Goal: Use online tool/utility: Utilize a website feature to perform a specific function

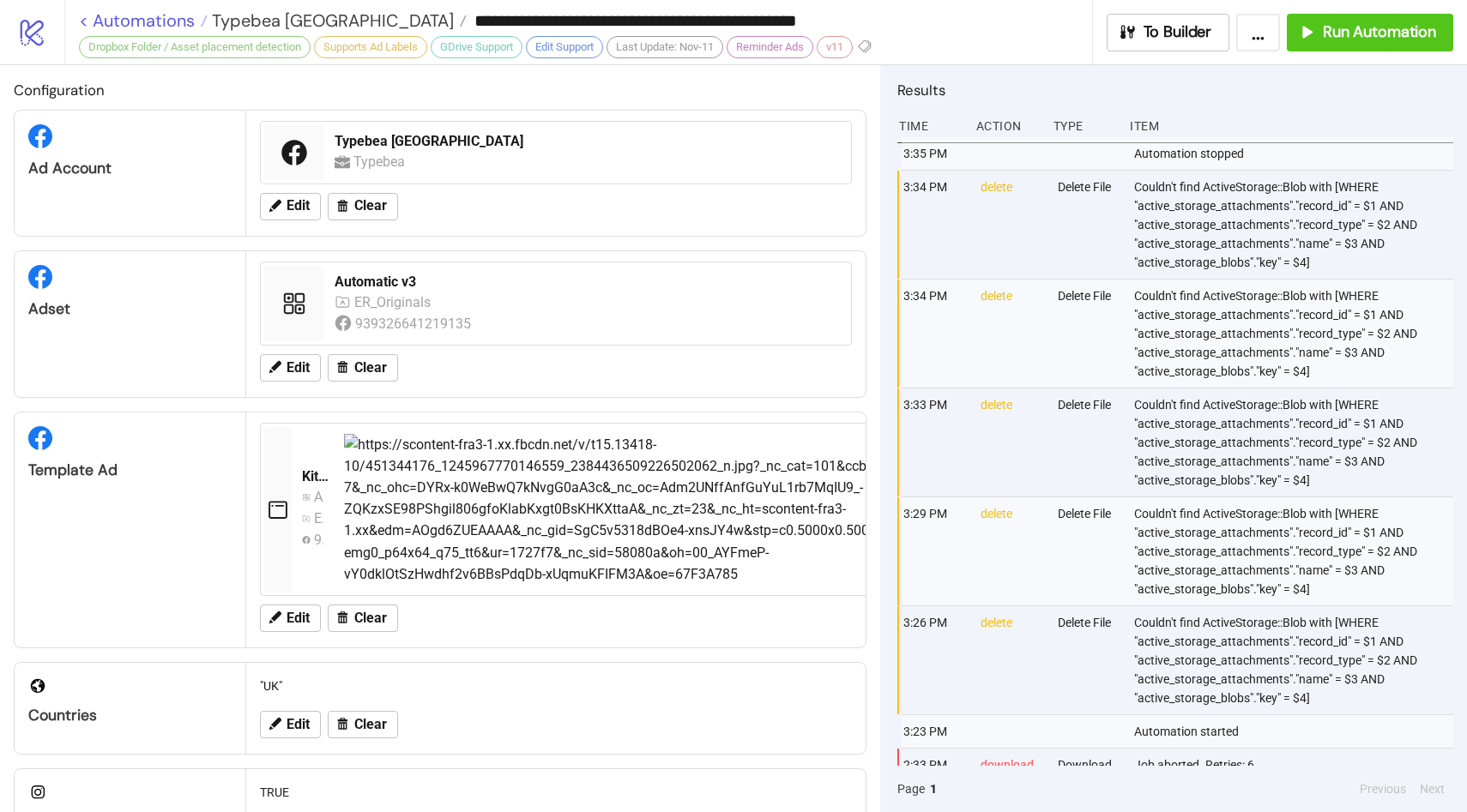
click at [136, 17] on link "< Automations" at bounding box center [143, 20] width 128 height 17
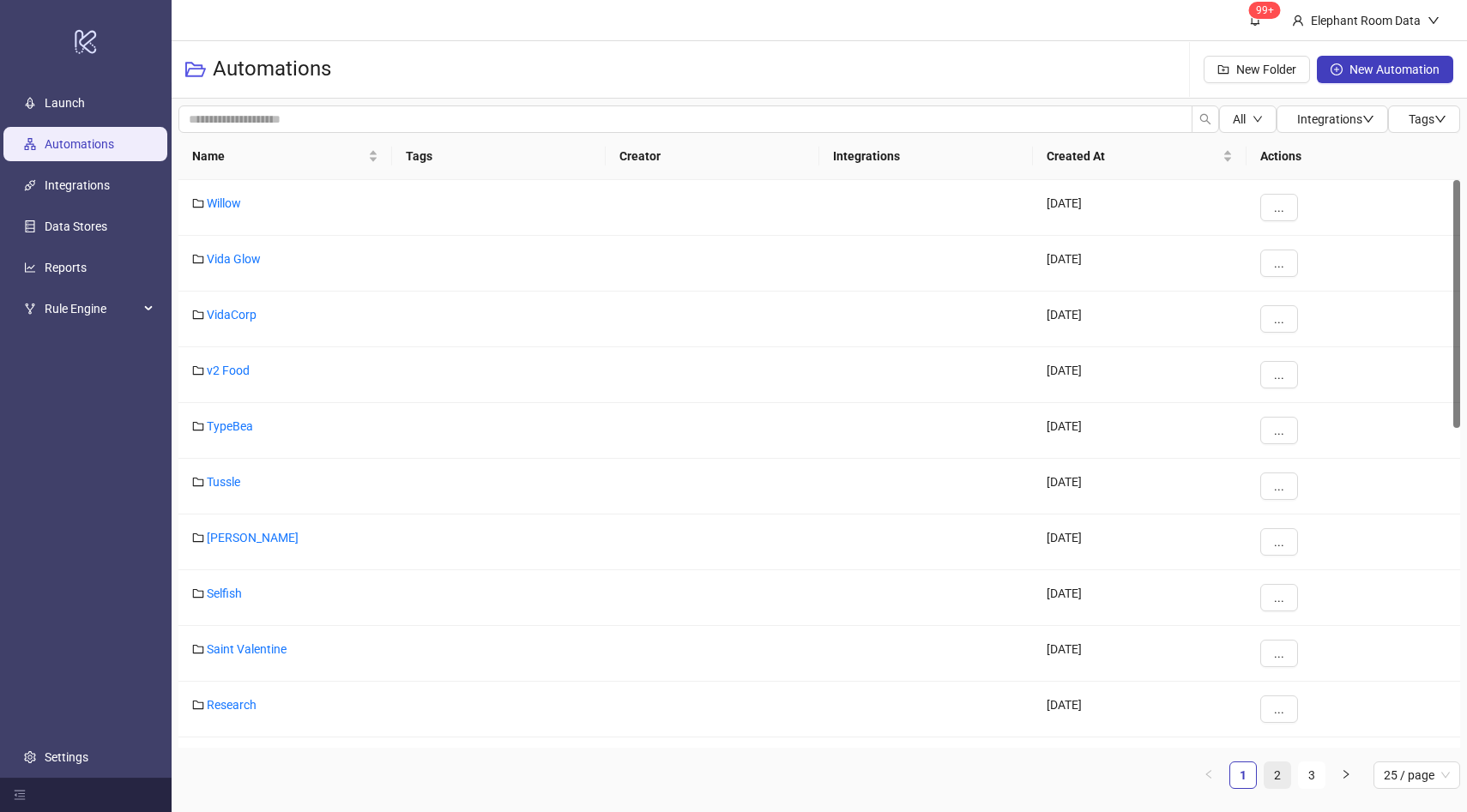
click at [1279, 768] on link "2" at bounding box center [1277, 775] width 25 height 25
click at [213, 320] on link "Bydee" at bounding box center [223, 314] width 33 height 14
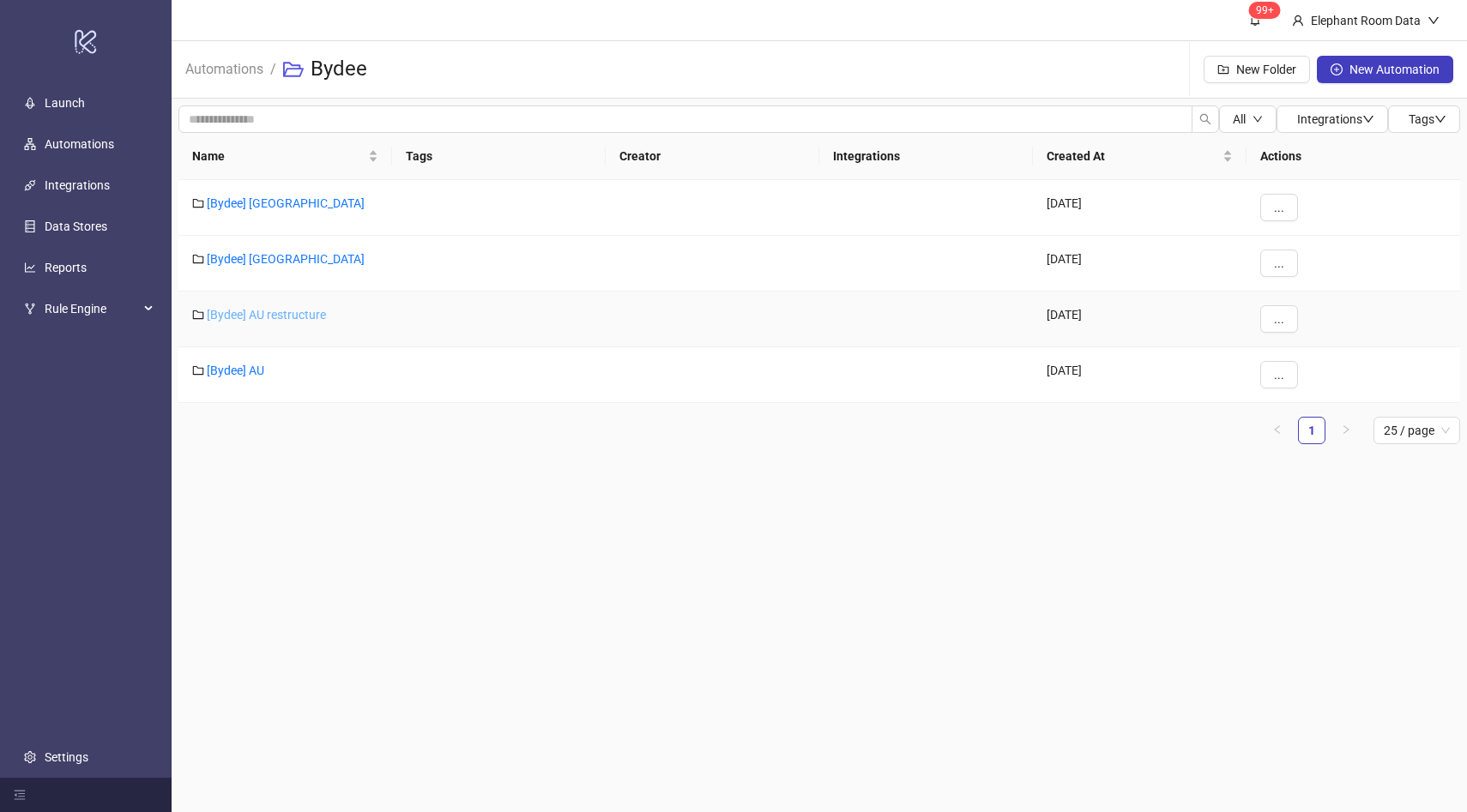
click at [254, 320] on link "[Bydee] AU restructure" at bounding box center [266, 314] width 119 height 14
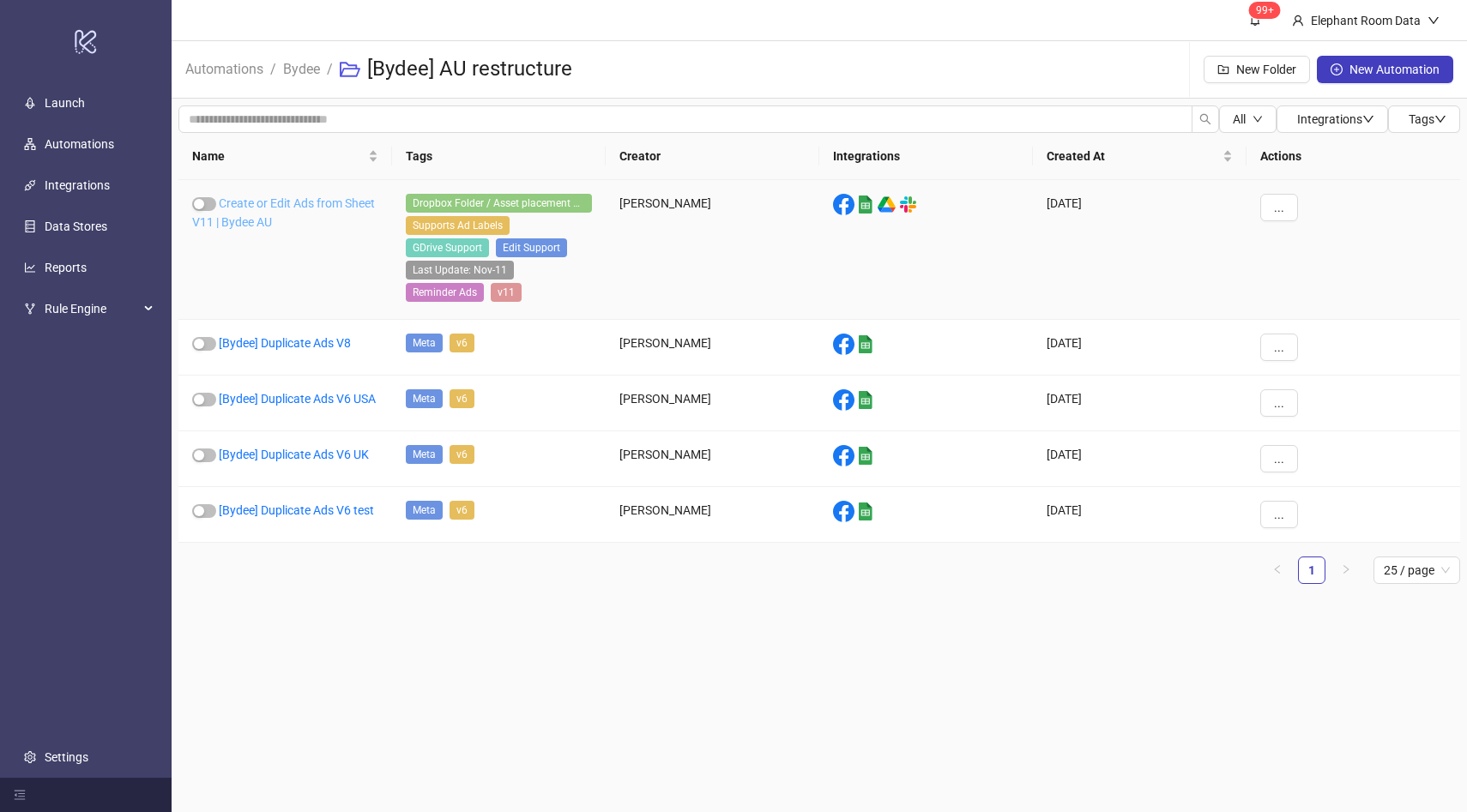
click at [345, 202] on link "Create or Edit Ads from Sheet V11 | Bydee AU" at bounding box center [283, 213] width 183 height 33
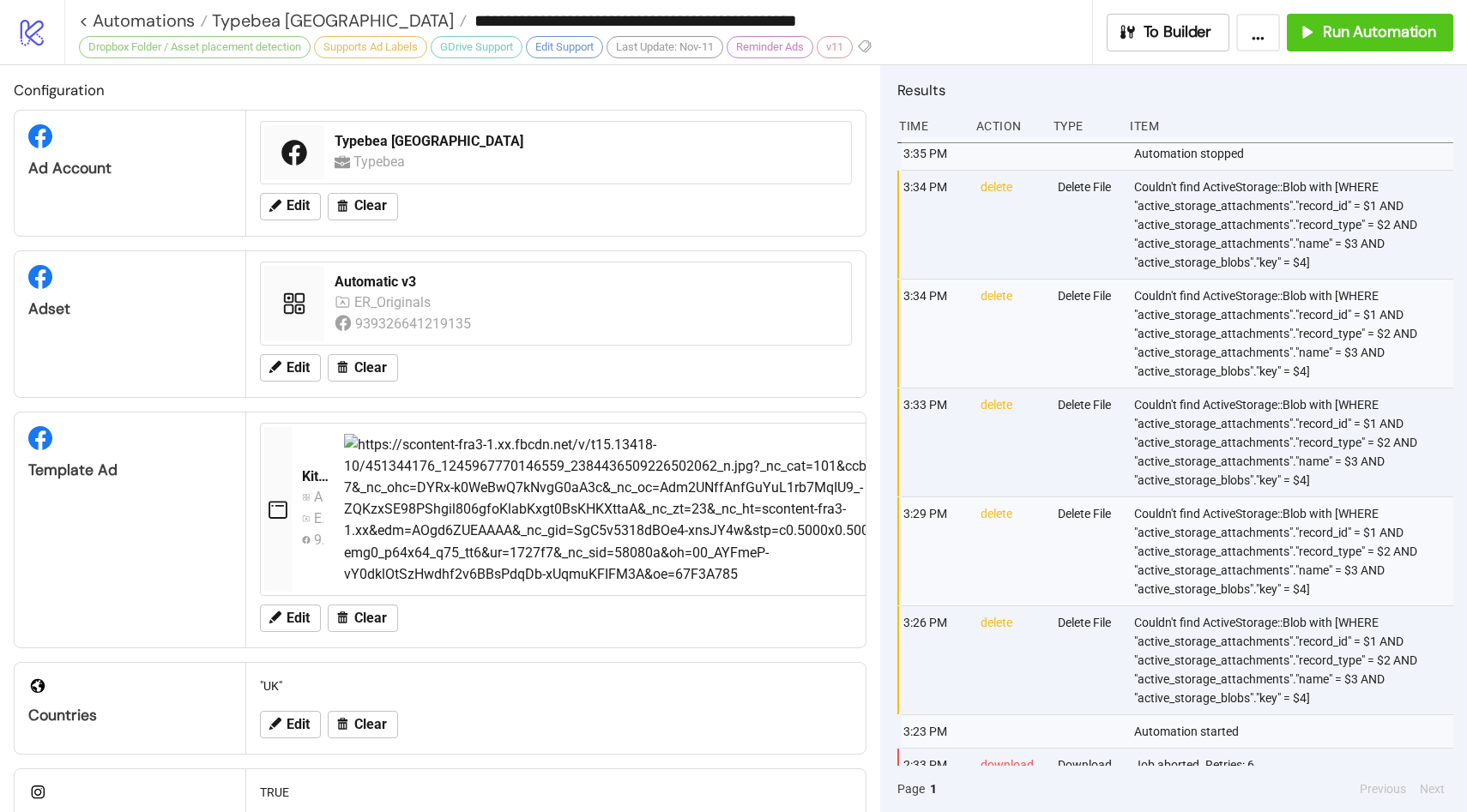
type input "**********"
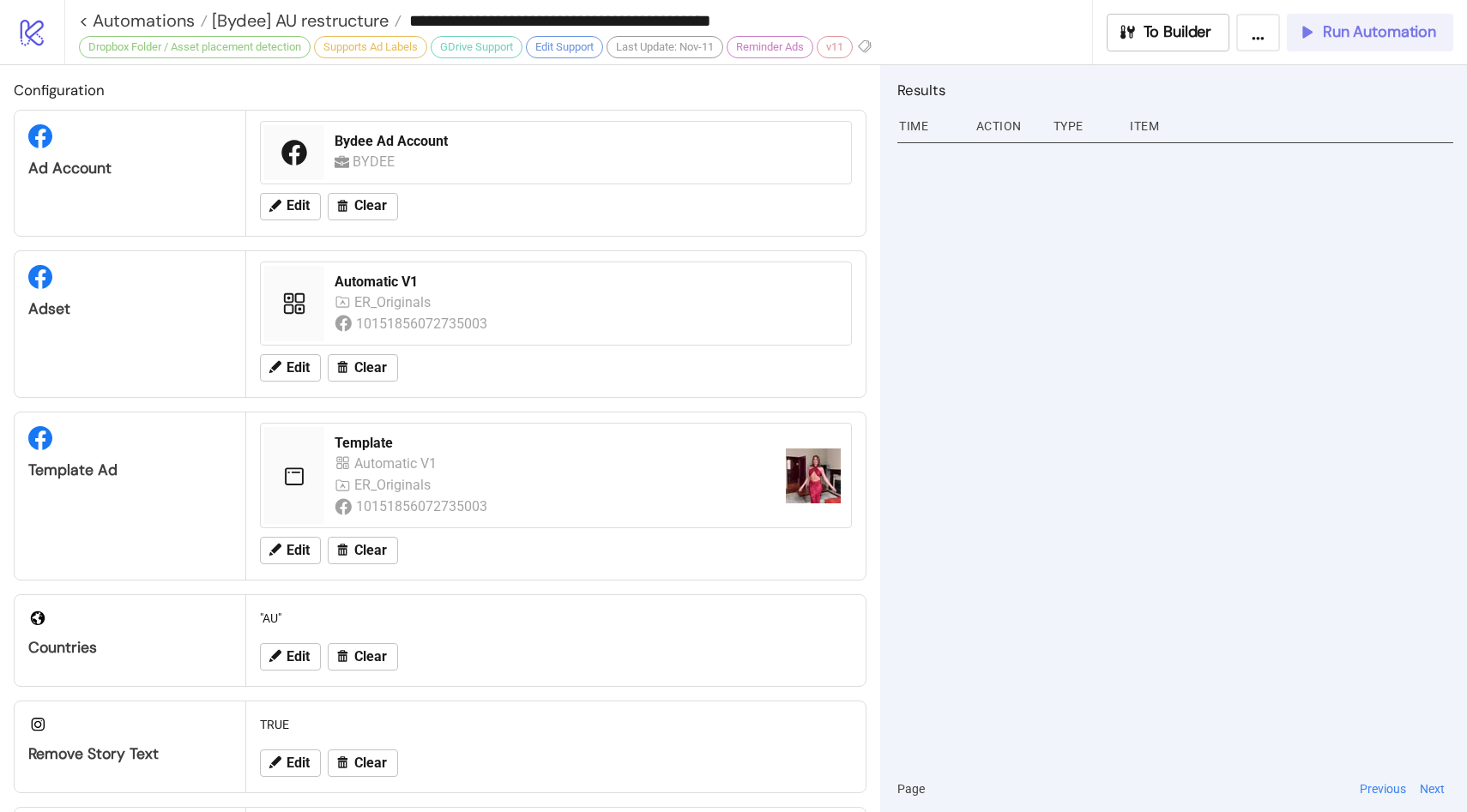
click at [1343, 43] on button "Run Automation" at bounding box center [1370, 32] width 167 height 37
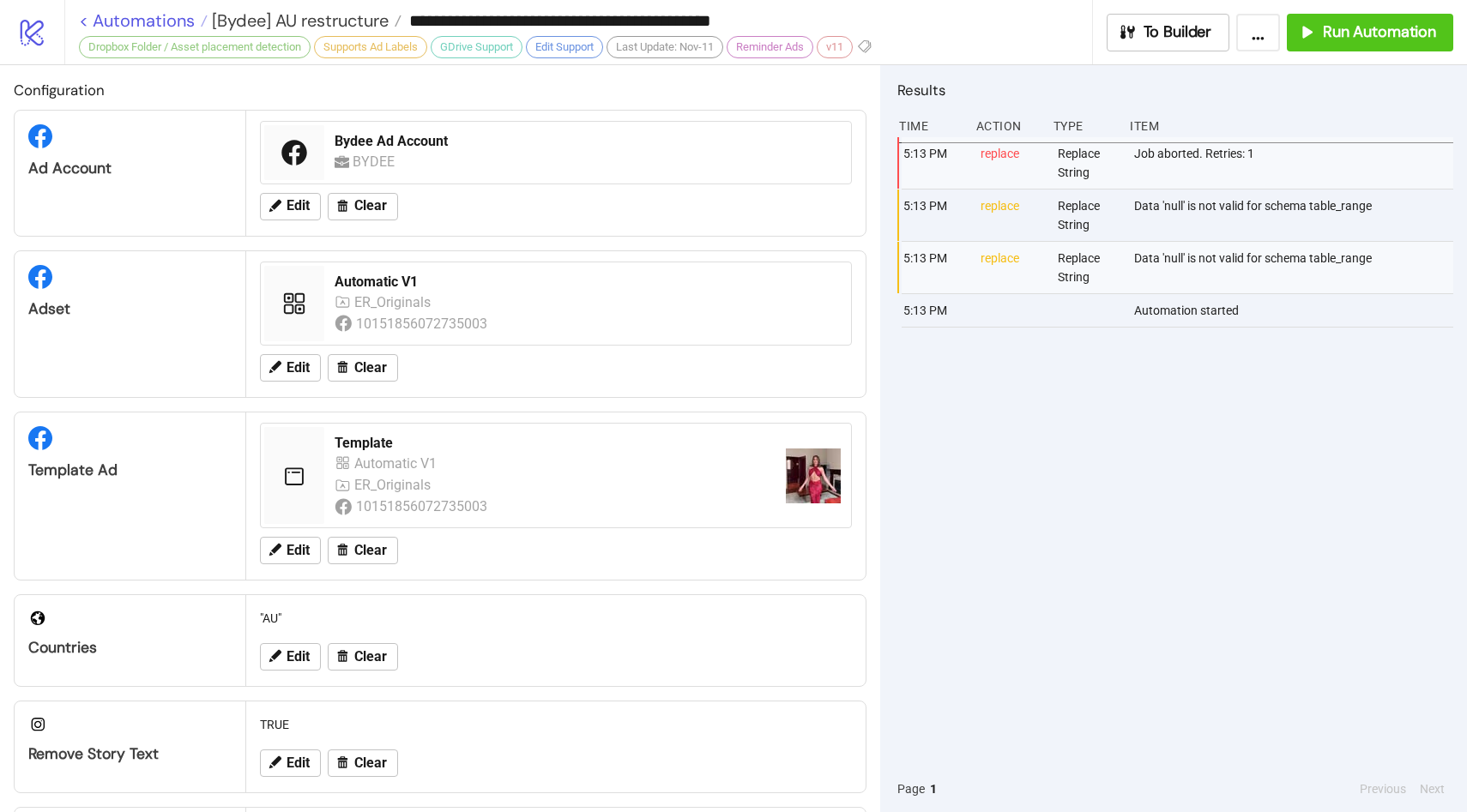
click at [166, 15] on link "< Automations" at bounding box center [143, 20] width 128 height 17
